Goal: Transaction & Acquisition: Purchase product/service

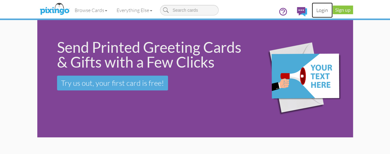
click at [333, 8] on link "Login" at bounding box center [322, 9] width 21 height 15
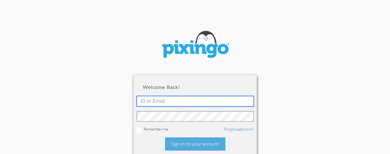
click at [227, 99] on input "text" at bounding box center [195, 101] width 117 height 10
type input "[PERSON_NAME][EMAIL_ADDRESS][DOMAIN_NAME]"
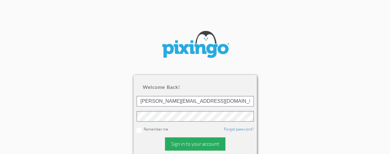
click at [198, 143] on div "Sign in to your account" at bounding box center [195, 143] width 60 height 13
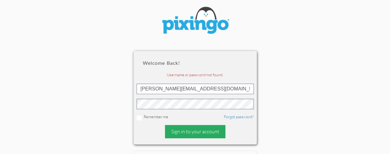
scroll to position [25, 0]
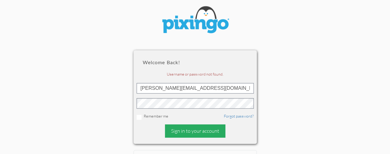
click at [200, 136] on div "Sign in to your account" at bounding box center [195, 130] width 60 height 13
click at [207, 128] on div "Sign in to your account" at bounding box center [195, 130] width 60 height 13
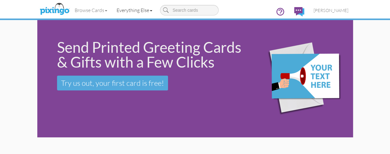
click at [112, 10] on link "Everything Else" at bounding box center [134, 9] width 45 height 15
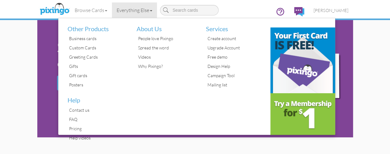
click at [112, 13] on link "Everything Else" at bounding box center [134, 9] width 45 height 15
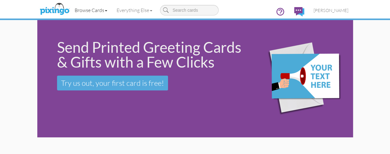
click at [70, 8] on link "Browse Cards" at bounding box center [91, 9] width 42 height 15
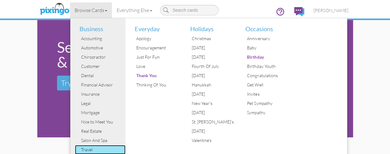
click at [80, 146] on div "Travel" at bounding box center [103, 149] width 46 height 9
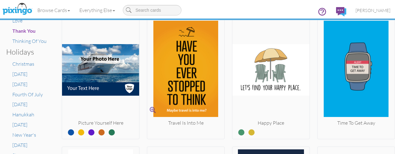
scroll to position [244, 0]
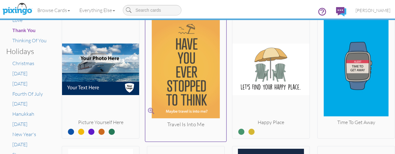
click at [164, 83] on img at bounding box center [185, 69] width 81 height 104
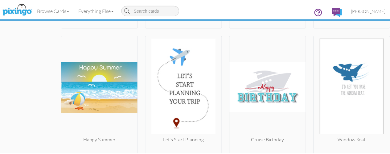
scroll to position [1642, 0]
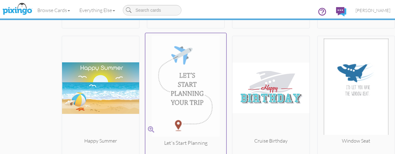
click at [188, 81] on img at bounding box center [185, 88] width 81 height 104
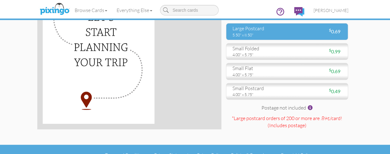
scroll to position [76, 0]
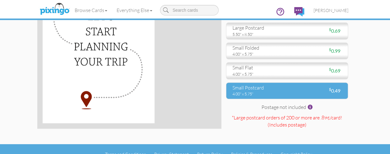
click at [336, 94] on div "$ 0.49" at bounding box center [316, 90] width 59 height 7
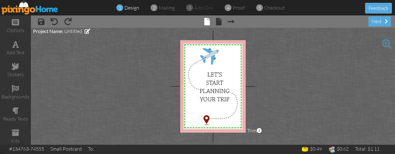
click at [351, 91] on project-studio-wrapper "X X X X X X X X X X X X X X X X X X X X X X X X X X X X X X X X X X X X X X X X…" at bounding box center [213, 86] width 364 height 117
click at [381, 18] on div "next" at bounding box center [379, 21] width 23 height 10
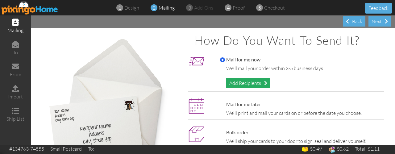
click at [260, 82] on div "Add Recipients" at bounding box center [248, 83] width 44 height 10
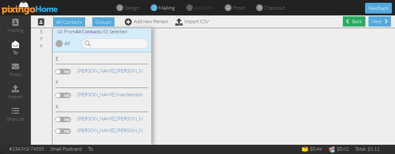
click at [346, 20] on span at bounding box center [347, 21] width 3 height 5
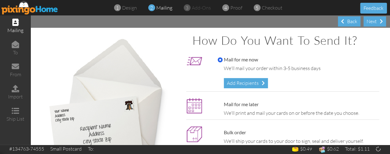
click at [343, 20] on span at bounding box center [342, 21] width 3 height 5
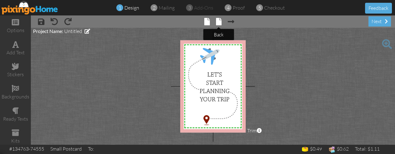
click at [221, 24] on span at bounding box center [219, 21] width 6 height 7
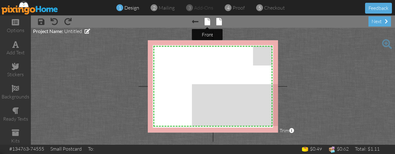
click at [209, 22] on span at bounding box center [208, 21] width 6 height 7
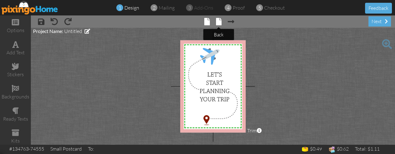
click at [220, 21] on span at bounding box center [219, 21] width 6 height 7
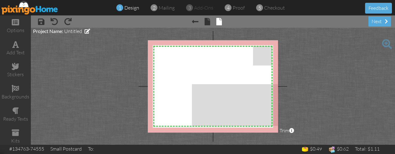
drag, startPoint x: 67, startPoint y: 63, endPoint x: 48, endPoint y: 96, distance: 38.1
click at [48, 96] on project-studio-wrapper "X X X X X X X X X X X X X X X X X X X X X X X X X X X X X X X X X X X X X X X X…" at bounding box center [213, 86] width 364 height 117
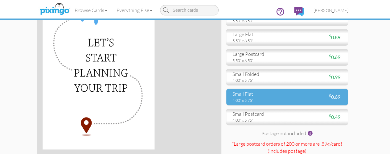
scroll to position [47, 0]
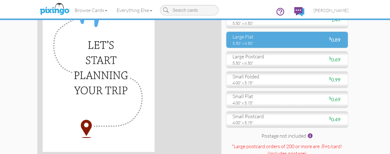
click at [278, 46] on div "5.50" x 8.50"" at bounding box center [258, 43] width 50 height 6
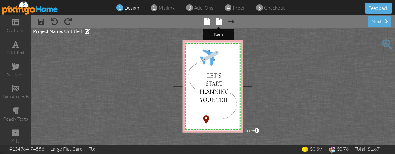
click at [220, 20] on span at bounding box center [219, 21] width 6 height 7
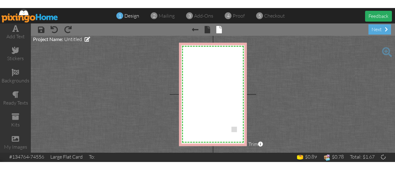
scroll to position [8, 0]
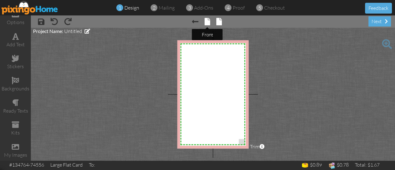
click at [205, 20] on span at bounding box center [208, 21] width 6 height 7
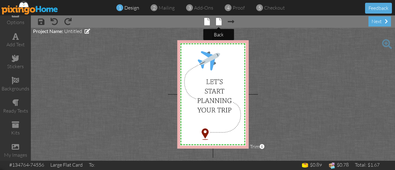
click at [221, 23] on span at bounding box center [219, 21] width 6 height 7
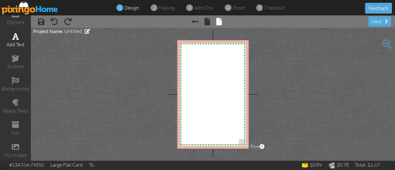
click at [12, 41] on div "add text" at bounding box center [15, 44] width 31 height 7
click at [82, 75] on project-studio-wrapper "X X X X X X X X X X X X X X X X X X X X X X X X X X X X X X X X X X X X X X X X…" at bounding box center [213, 94] width 364 height 133
click at [210, 52] on div "Enter your text" at bounding box center [212, 54] width 55 height 4
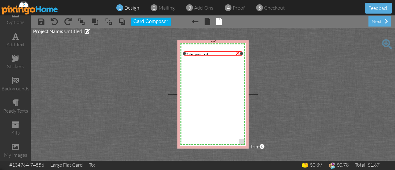
click at [235, 54] on div "×" at bounding box center [238, 52] width 10 height 10
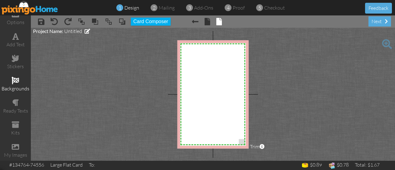
click at [17, 91] on div "backgrounds" at bounding box center [15, 88] width 31 height 7
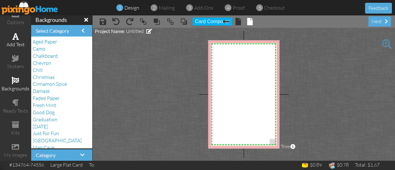
click at [14, 48] on div "add text" at bounding box center [15, 41] width 31 height 22
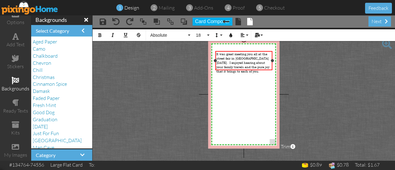
click at [262, 64] on span "It was great meeting you all at the street fair in [GEOGRAPHIC_DATA] [DATE]. I …" at bounding box center [242, 63] width 53 height 22
click at [265, 68] on div "It was great meeting you all at the street fair in [GEOGRAPHIC_DATA] [DATE]. I …" at bounding box center [243, 63] width 55 height 22
click at [262, 70] on span "It was great meeting you all at the street fair in [GEOGRAPHIC_DATA] [DATE]. I …" at bounding box center [243, 67] width 54 height 30
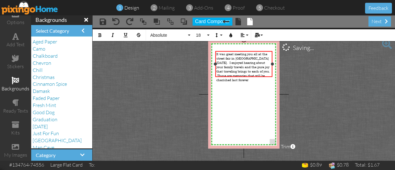
click at [223, 74] on span "It was great meeting you all at the street fair in [GEOGRAPHIC_DATA] [DATE]. I …" at bounding box center [243, 67] width 54 height 30
click at [230, 74] on span "It was great meeting you all at the street fair in [GEOGRAPHIC_DATA] [DATE]. I …" at bounding box center [243, 67] width 54 height 30
click at [221, 74] on span "It was great meeting you all at the street fair in [GEOGRAPHIC_DATA] [DATE]. I …" at bounding box center [243, 67] width 54 height 30
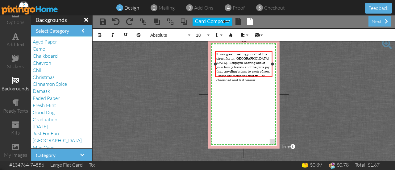
click at [221, 74] on span "It was great meeting you all at the street fair in [GEOGRAPHIC_DATA] [DATE]. I …" at bounding box center [243, 67] width 54 height 30
click at [227, 74] on span "It was great meeting you all at the street fair in [GEOGRAPHIC_DATA] [DATE]. I …" at bounding box center [243, 67] width 54 height 30
click at [221, 76] on span "It was great meeting you all at the street fair in [GEOGRAPHIC_DATA] [DATE]. I …" at bounding box center [243, 67] width 54 height 30
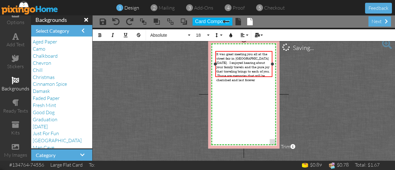
click at [256, 74] on div "It was great meeting you all at the street fair in [GEOGRAPHIC_DATA] [DATE]. I …" at bounding box center [243, 67] width 55 height 30
click at [231, 72] on span "It was great meeting you all at the street fair in [GEOGRAPHIC_DATA] [DATE]. I …" at bounding box center [243, 67] width 54 height 30
click at [260, 71] on div "It was great meeting you all at the street fair in [GEOGRAPHIC_DATA] [DATE]. I …" at bounding box center [243, 67] width 55 height 30
click at [219, 71] on span "It was great meeting you all at the street fair in [GEOGRAPHIC_DATA] [DATE]. I …" at bounding box center [243, 67] width 54 height 30
click at [268, 74] on div "It was great meeting you all at the street fair in [GEOGRAPHIC_DATA] [DATE]. I …" at bounding box center [243, 67] width 55 height 30
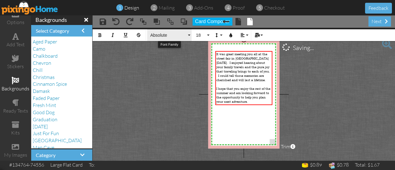
click at [186, 35] on span "Absolute" at bounding box center [168, 35] width 37 height 5
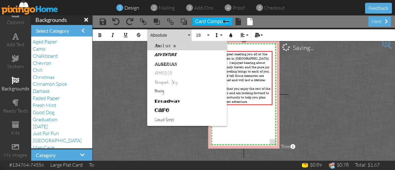
click at [181, 81] on link "Bouquet Sky" at bounding box center [187, 82] width 80 height 9
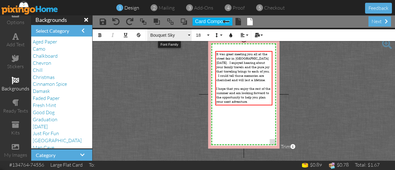
click at [187, 33] on button "Bouquet Sky" at bounding box center [169, 35] width 44 height 12
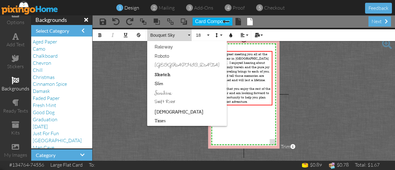
scroll to position [371, 0]
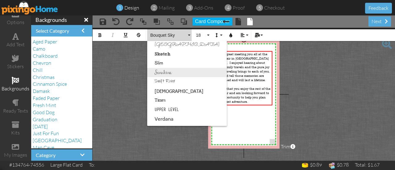
click at [170, 73] on link "Sunshine" at bounding box center [187, 72] width 80 height 9
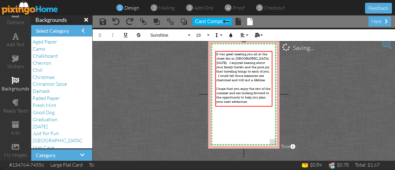
click at [189, 73] on project-studio-wrapper "X X X X X X X X X X X X X X X X X X X X X X X X X X X X X X X X X X X X X X X X…" at bounding box center [244, 94] width 302 height 133
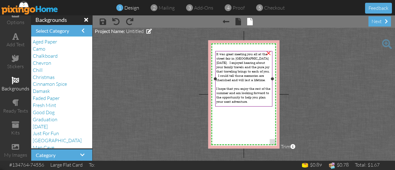
click at [220, 112] on div at bounding box center [243, 114] width 55 height 4
click at [255, 86] on span "I hope that you enjoy the rest of the summer and am looking forward to the oppo…" at bounding box center [243, 94] width 54 height 17
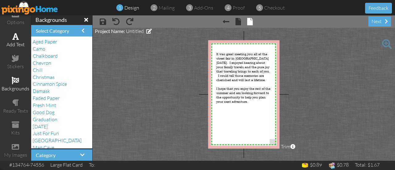
click at [14, 41] on div "add text" at bounding box center [15, 44] width 31 height 7
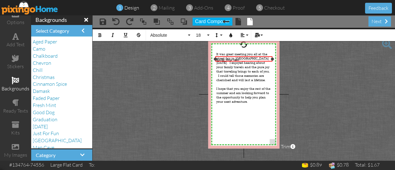
click at [218, 58] on span "Enter your text" at bounding box center [227, 59] width 23 height 4
click at [221, 57] on span "Enter your text" at bounding box center [227, 59] width 23 height 4
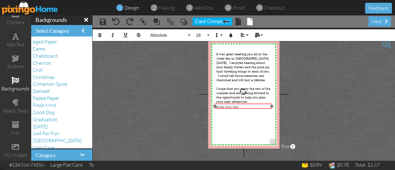
drag, startPoint x: 221, startPoint y: 56, endPoint x: 220, endPoint y: 103, distance: 47.2
click at [220, 103] on div at bounding box center [243, 106] width 60 height 8
click at [251, 105] on div "Enter your text" at bounding box center [243, 106] width 55 height 4
click at [251, 102] on div "Enter your text ​ ​" at bounding box center [243, 105] width 57 height 6
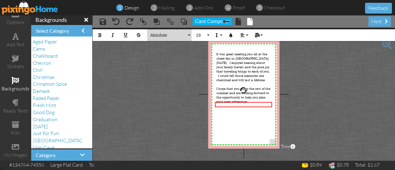
click at [191, 37] on button "Absolute" at bounding box center [169, 35] width 44 height 12
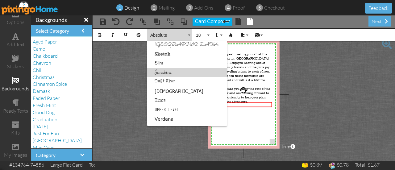
click at [168, 74] on link "Sunshine" at bounding box center [187, 72] width 80 height 9
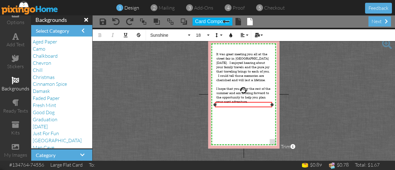
click at [224, 105] on div "​ ​" at bounding box center [243, 105] width 55 height 4
click at [224, 105] on div "L ​" at bounding box center [243, 105] width 55 height 4
click at [231, 105] on div "LLee ​" at bounding box center [243, 105] width 55 height 4
click at [231, 105] on div "LLeeLeeAnn ​" at bounding box center [243, 105] width 55 height 4
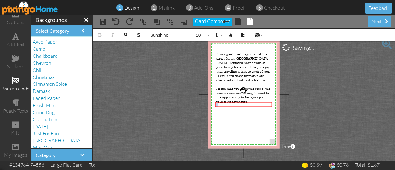
drag, startPoint x: 224, startPoint y: 106, endPoint x: 212, endPoint y: 106, distance: 12.3
click at [212, 106] on div "X X X X X X X X X X X X X X X X X X X X X X X X X X X X X X X X X X X X X X X X…" at bounding box center [243, 94] width 71 height 108
click at [199, 35] on span "18" at bounding box center [200, 35] width 10 height 5
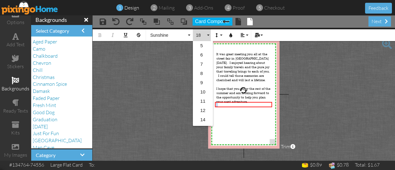
scroll to position [74, 0]
click at [208, 110] on link "36" at bounding box center [203, 110] width 20 height 9
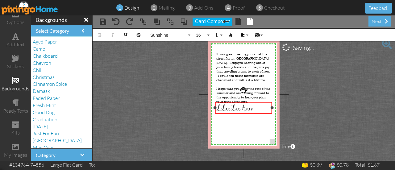
click at [230, 108] on span "LLeeLeeAnn" at bounding box center [234, 108] width 36 height 10
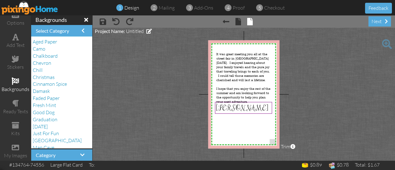
scroll to position [8, 0]
click at [12, 143] on span at bounding box center [15, 146] width 7 height 7
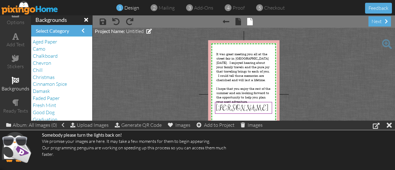
click at [119, 86] on project-studio-wrapper "X X X X X X X X X X X X X X X X X X X X X X X X X X X X X X X X X X X X X X X X…" at bounding box center [244, 94] width 302 height 133
click at [123, 79] on project-studio-wrapper "X X X X X X X X X X X X X X X X X X X X X X X X X X X X X X X X X X X X X X X X…" at bounding box center [244, 94] width 302 height 133
click at [389, 125] on div at bounding box center [389, 125] width 5 height 9
